Goal: Task Accomplishment & Management: Manage account settings

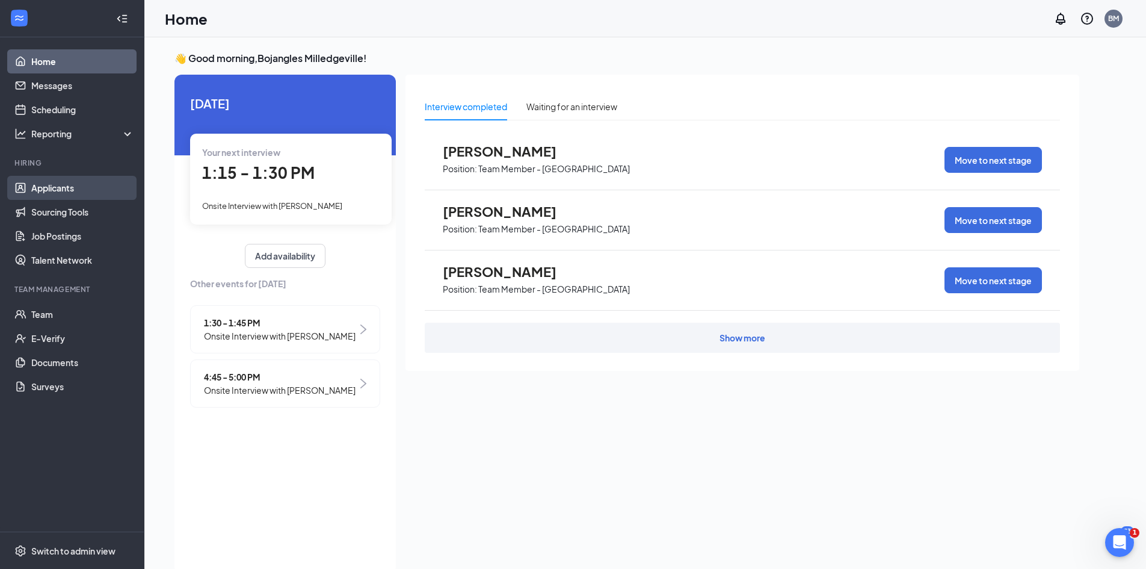
click at [75, 188] on link "Applicants" at bounding box center [82, 188] width 103 height 24
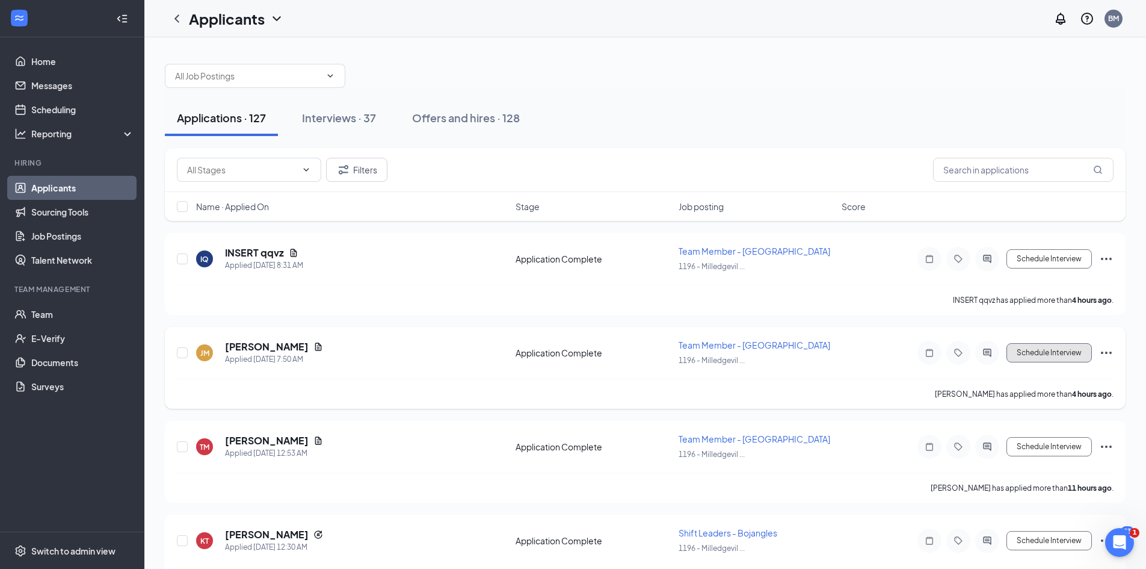
click at [1056, 354] on button "Schedule Interview" at bounding box center [1049, 352] width 85 height 19
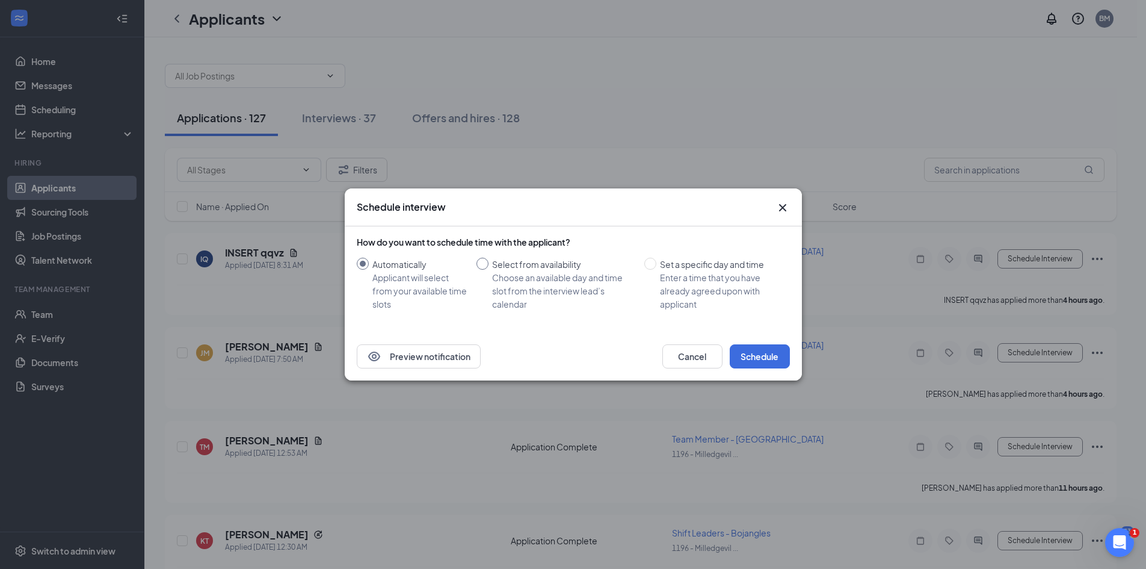
click at [483, 260] on input "Select from availability Choose an available day and time slot from the intervi…" at bounding box center [483, 264] width 12 height 12
radio input "true"
radio input "false"
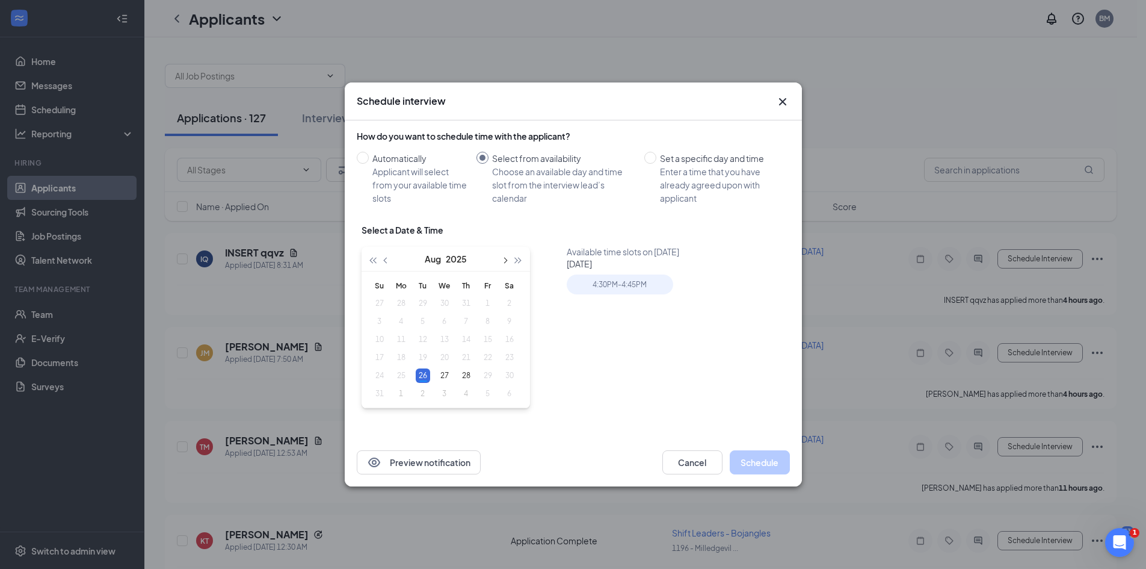
click at [506, 255] on button "button" at bounding box center [504, 259] width 13 height 24
click at [403, 302] on div "1" at bounding box center [401, 303] width 14 height 14
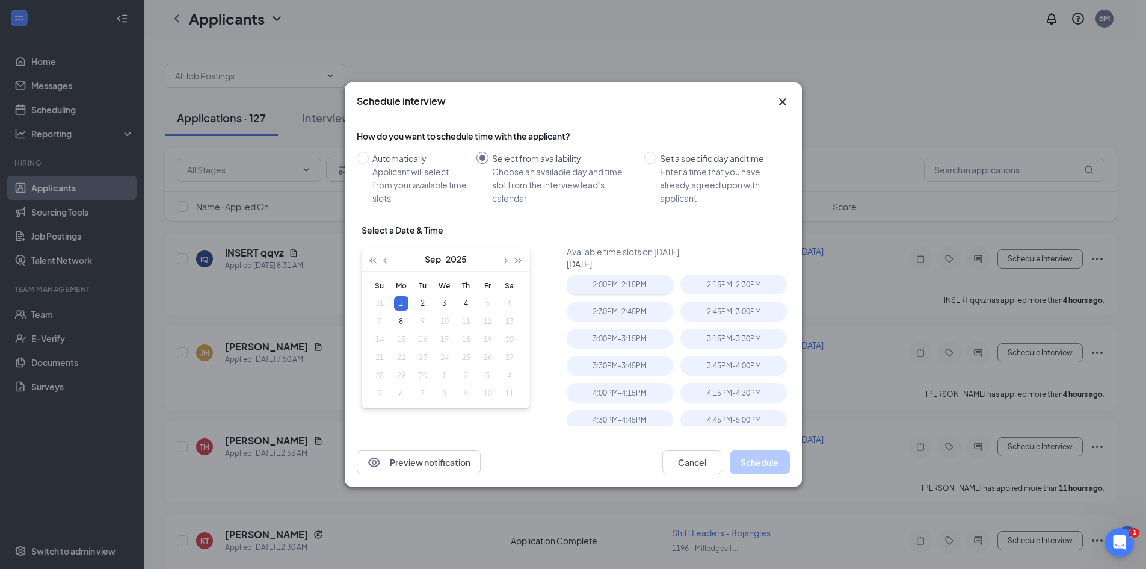
type input "[DATE]"
click at [612, 280] on div "2:00PM - 2:15PM" at bounding box center [620, 284] width 106 height 20
click at [772, 464] on button "Schedule" at bounding box center [760, 462] width 60 height 24
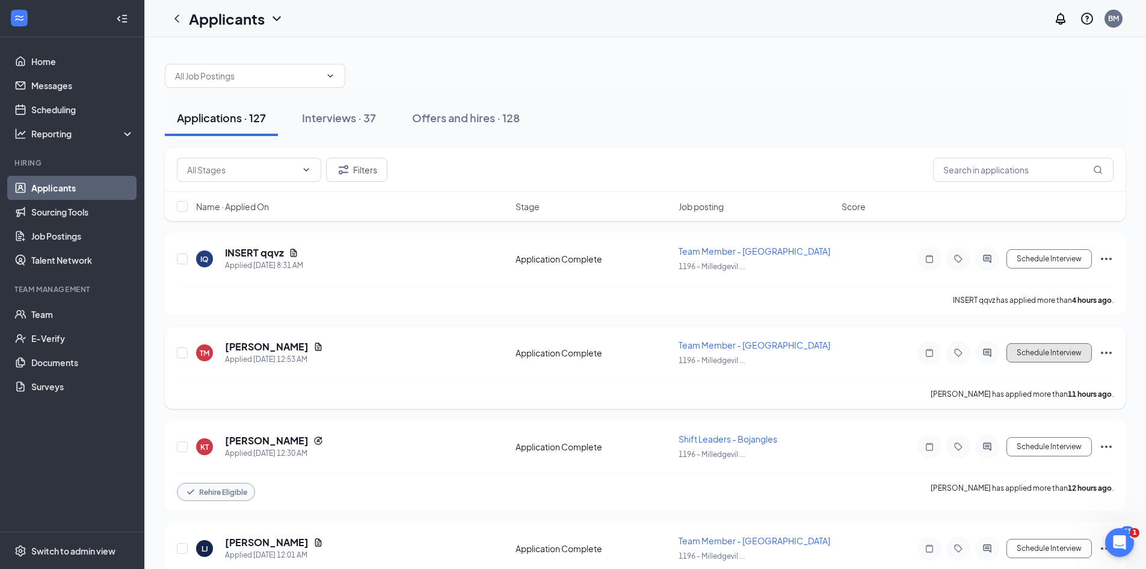
click at [1055, 353] on button "Schedule Interview" at bounding box center [1049, 352] width 85 height 19
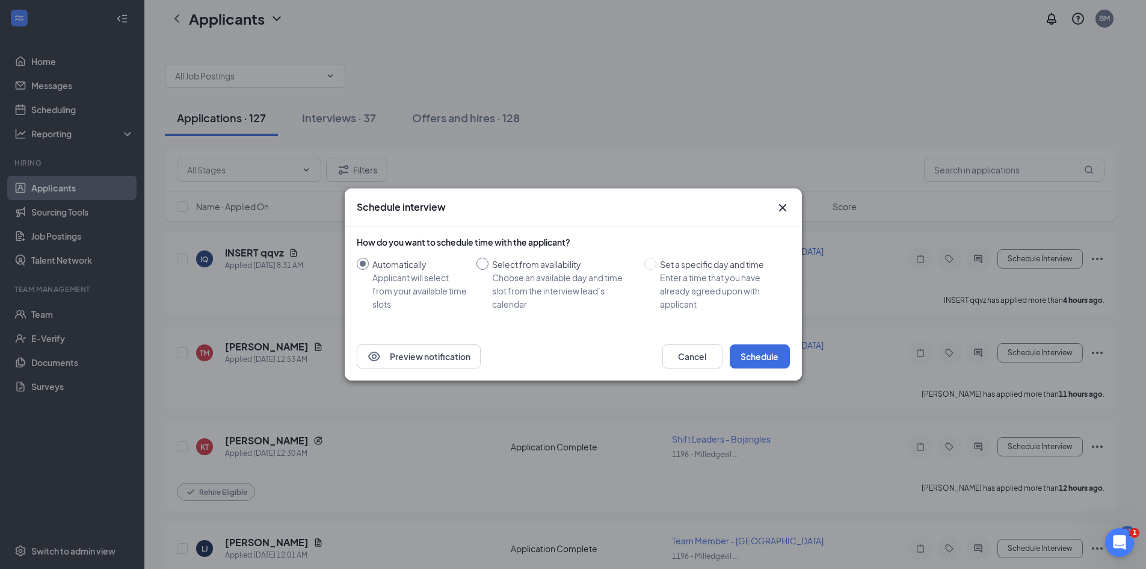
click at [479, 261] on input "Select from availability Choose an available day and time slot from the intervi…" at bounding box center [483, 264] width 12 height 12
radio input "true"
radio input "false"
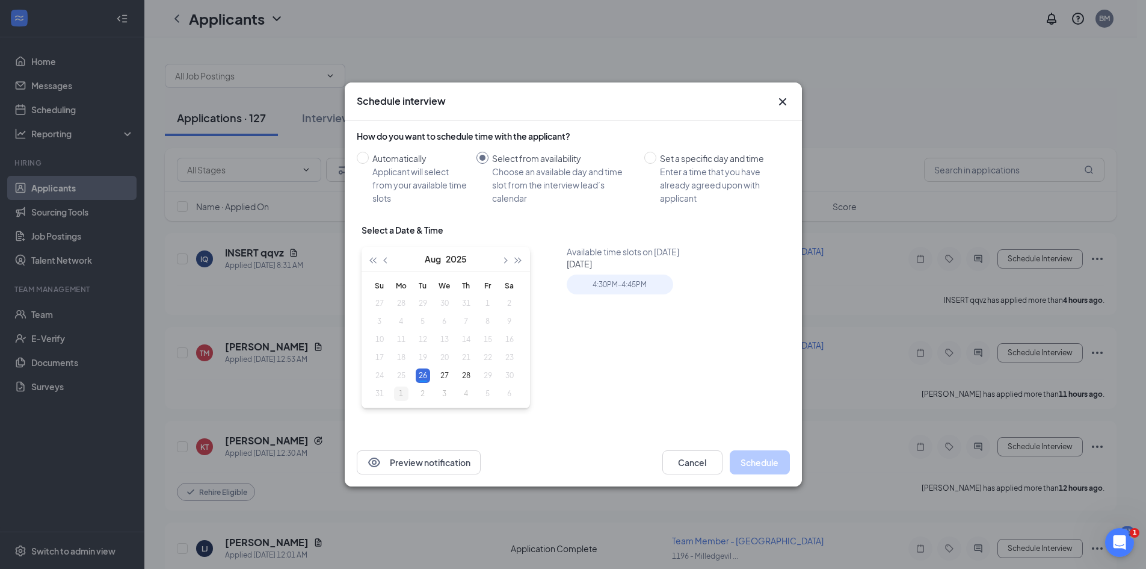
type input "[DATE]"
click at [407, 393] on td "1" at bounding box center [401, 393] width 22 height 18
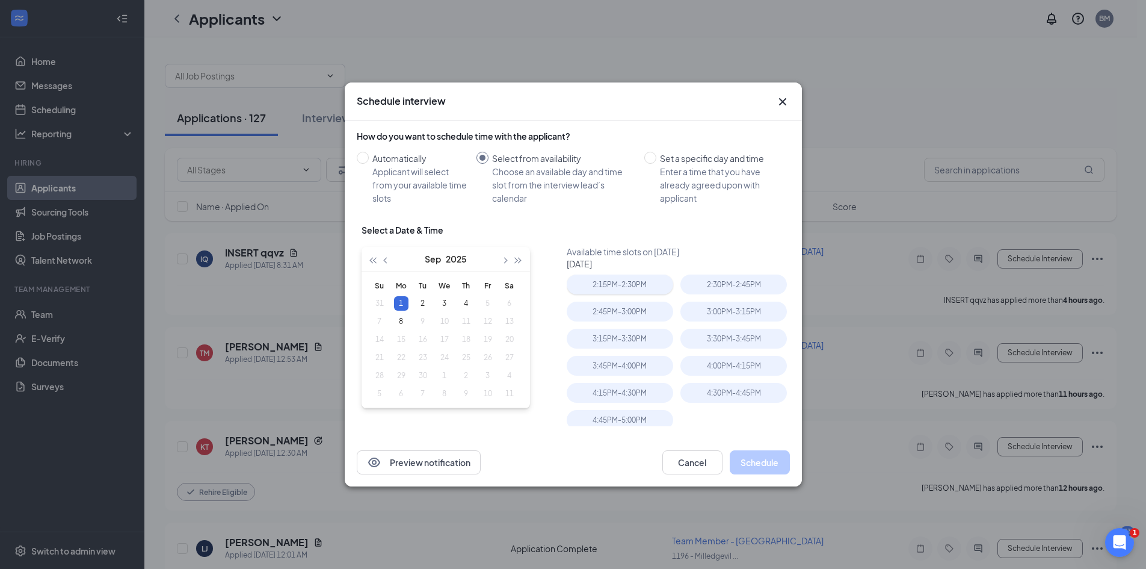
click at [619, 280] on div "2:15PM - 2:30PM" at bounding box center [620, 284] width 106 height 20
click at [758, 463] on button "Schedule" at bounding box center [760, 462] width 60 height 24
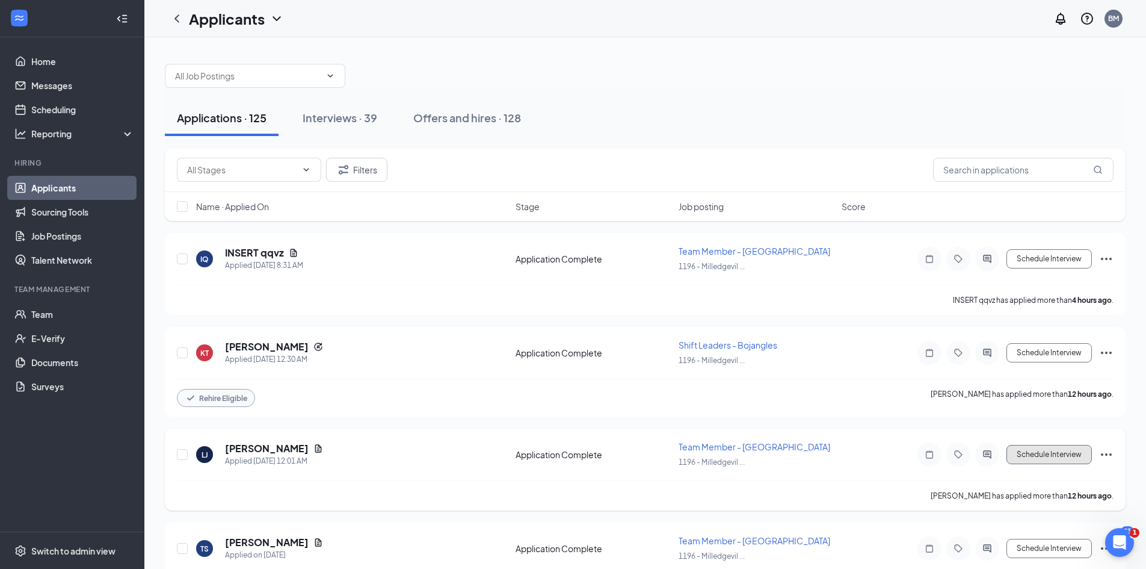
click at [1070, 453] on button "Schedule Interview" at bounding box center [1049, 454] width 85 height 19
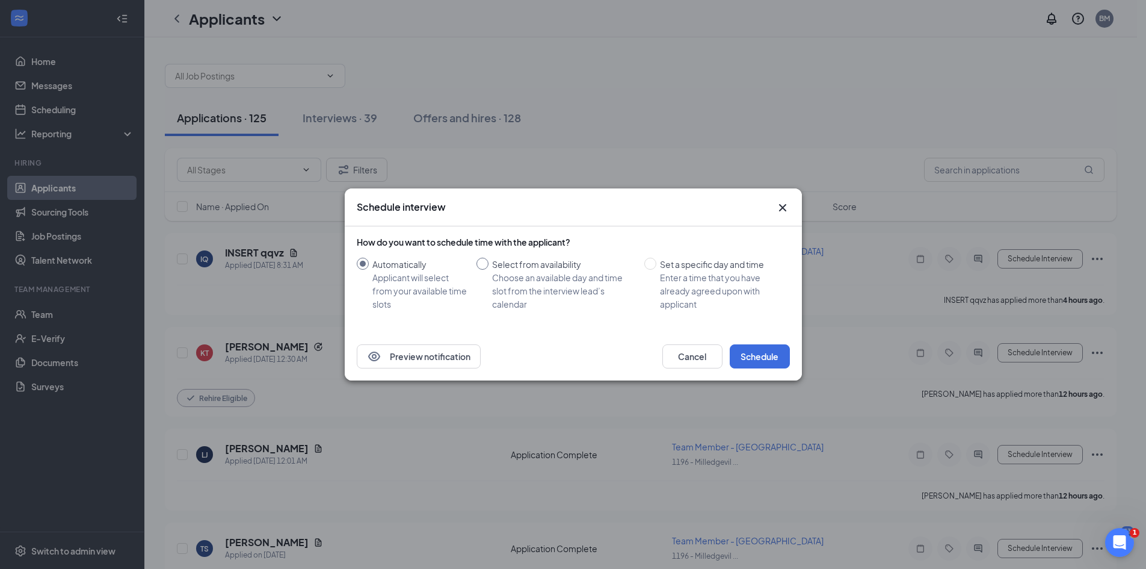
click at [486, 264] on input "Select from availability Choose an available day and time slot from the intervi…" at bounding box center [483, 264] width 12 height 12
radio input "true"
radio input "false"
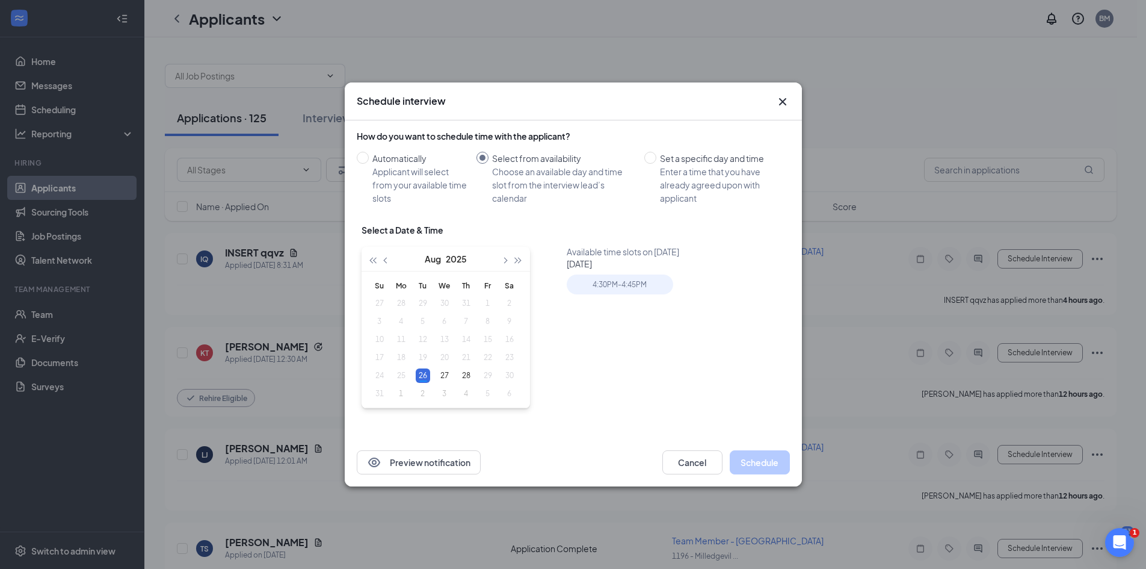
type input "[DATE]"
click at [786, 97] on icon "Cross" at bounding box center [783, 101] width 14 height 14
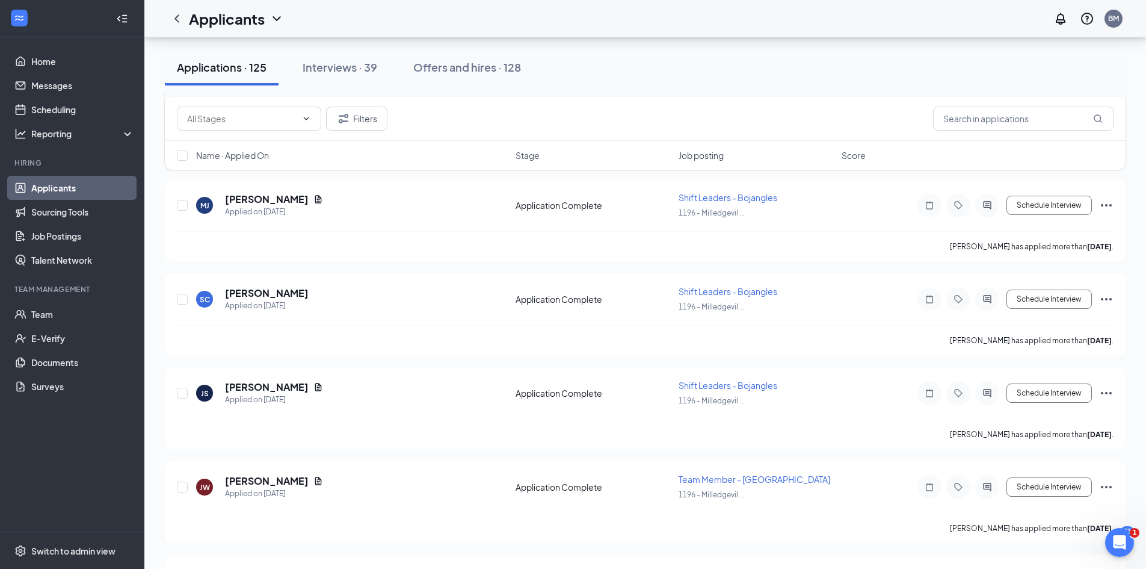
scroll to position [1504, 0]
